Goal: Book appointment/travel/reservation

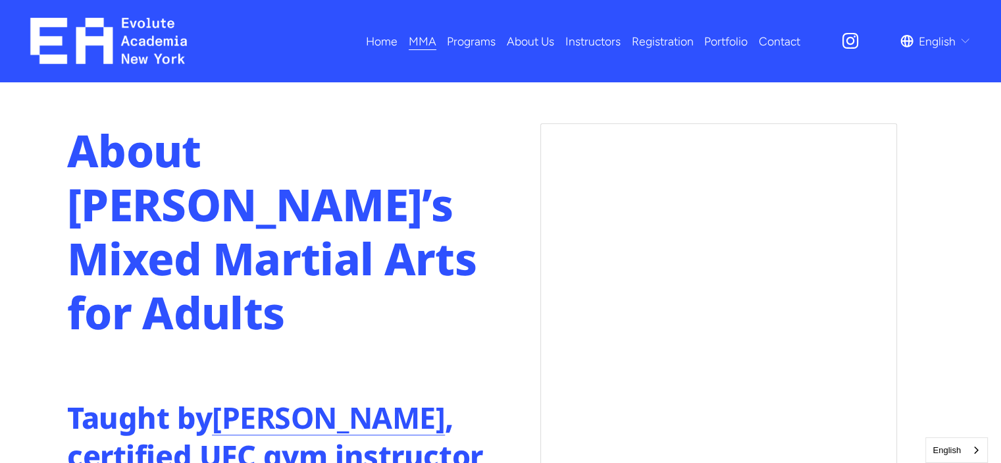
scroll to position [658, 0]
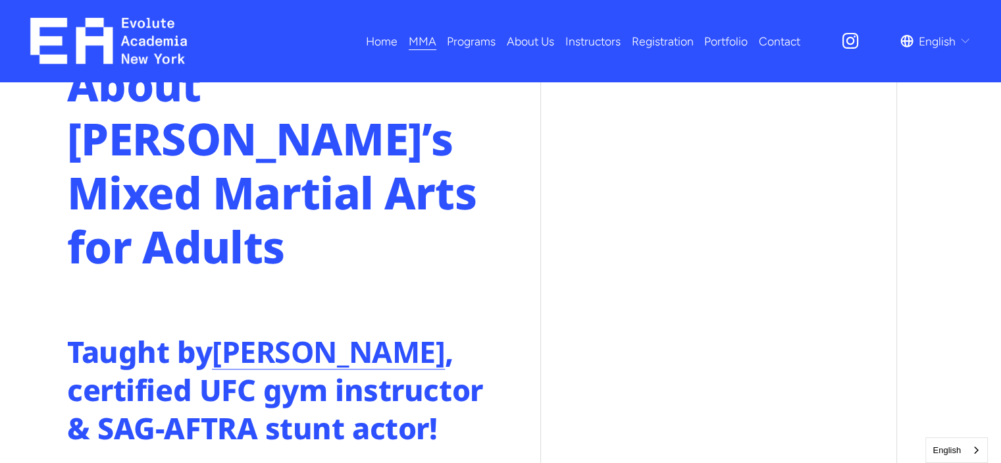
click at [465, 49] on span "Programs" at bounding box center [471, 41] width 49 height 21
click at [725, 44] on link "Portfolio" at bounding box center [725, 41] width 43 height 23
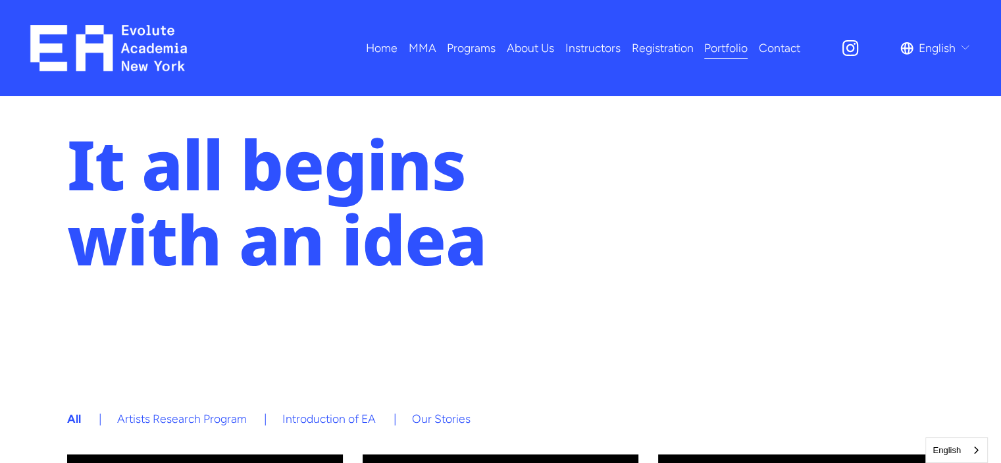
click at [426, 53] on span "MMA" at bounding box center [423, 48] width 28 height 21
click at [0, 0] on span "Adults MMA" at bounding box center [0, 0] width 0 height 0
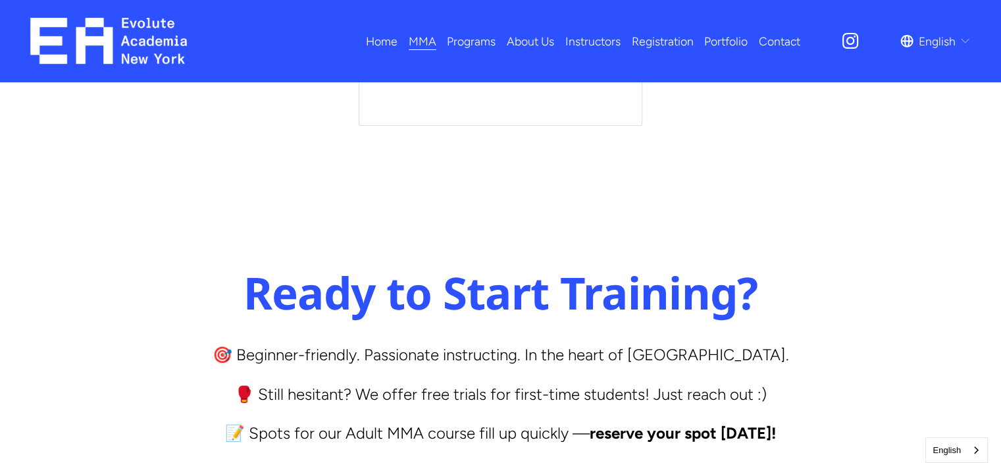
scroll to position [5331, 0]
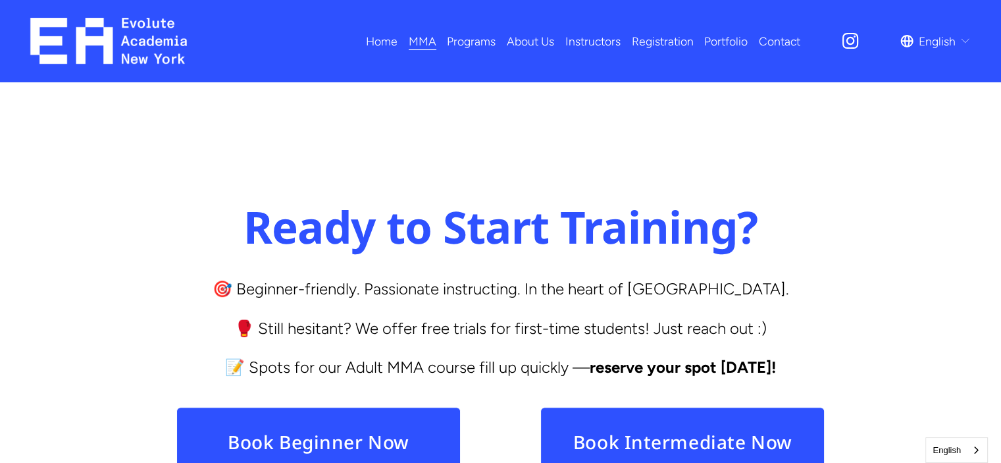
click at [324, 407] on link "Book Beginner Now" at bounding box center [318, 442] width 284 height 70
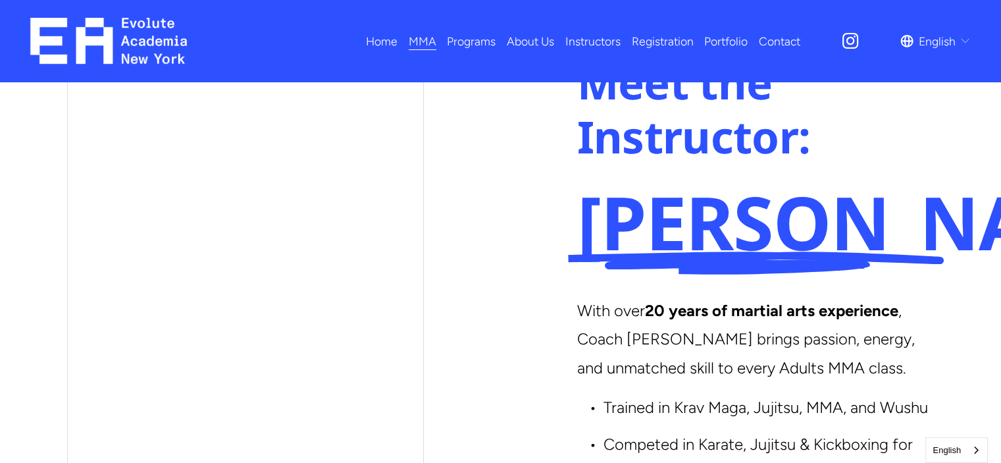
scroll to position [3246, 0]
